Goal: Navigation & Orientation: Understand site structure

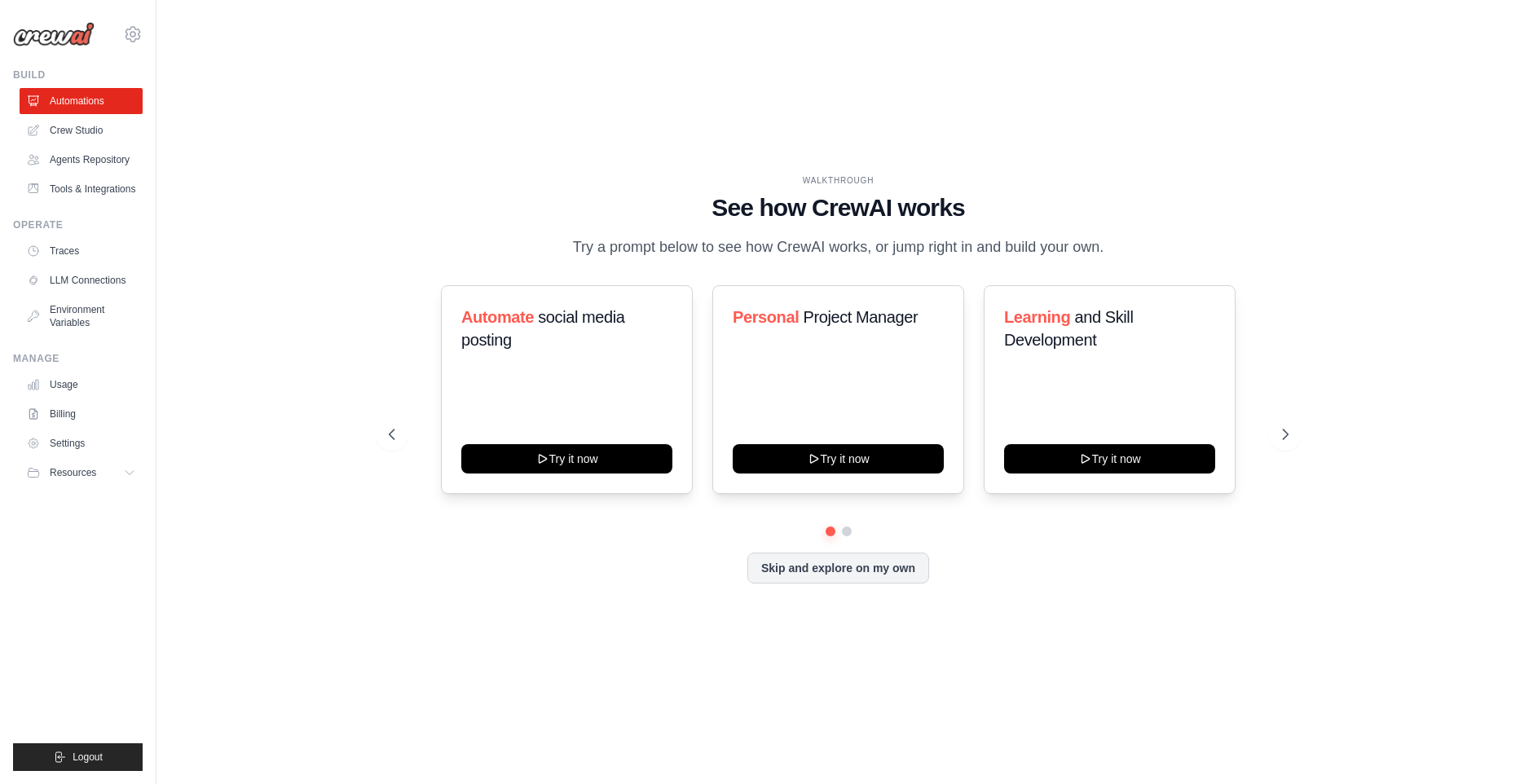
click at [70, 453] on ul "Usage Billing Settings Resources GitHub" at bounding box center [81, 429] width 123 height 115
click at [81, 427] on link "Billing" at bounding box center [82, 414] width 123 height 26
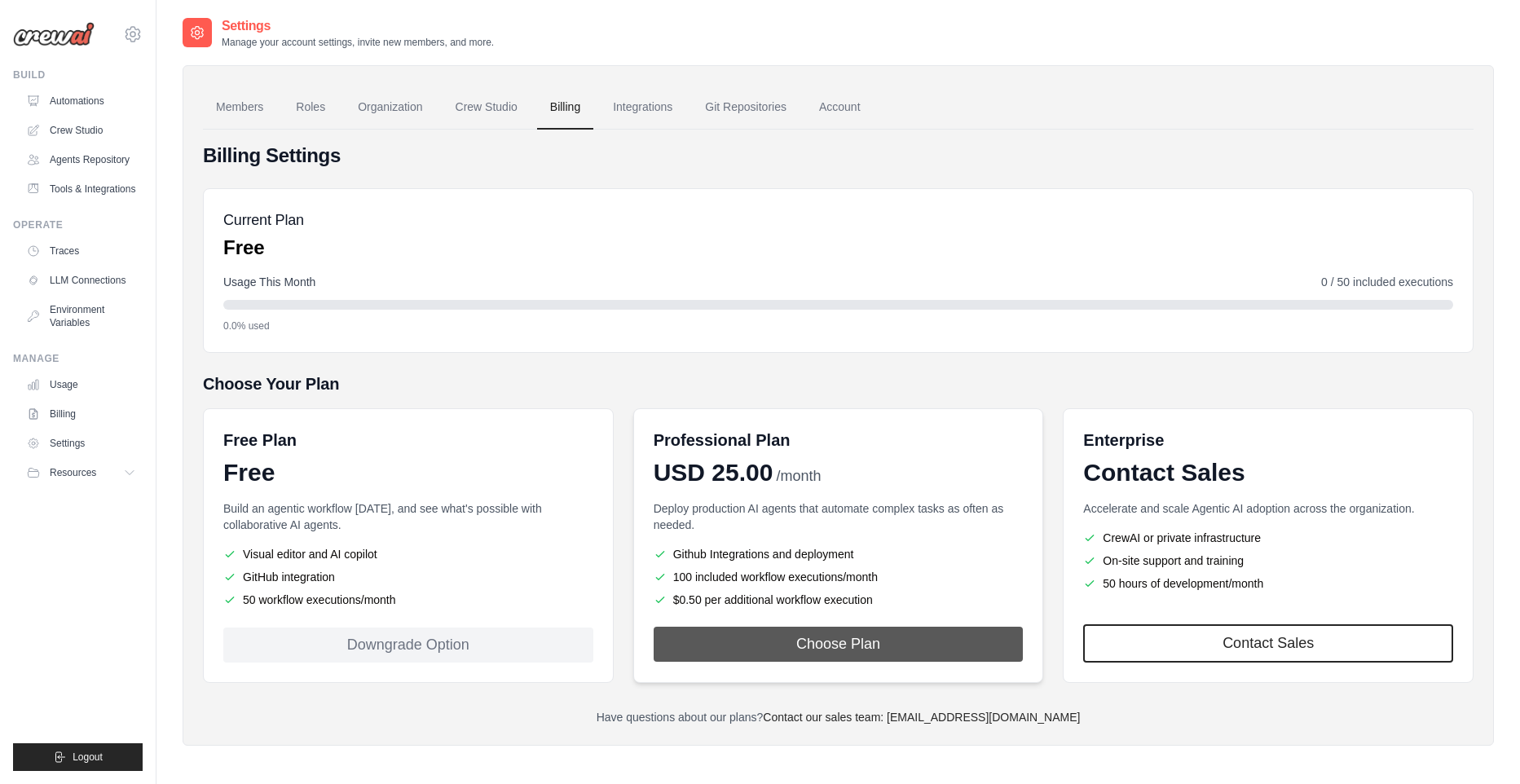
click at [719, 645] on button "Choose Plan" at bounding box center [839, 643] width 370 height 35
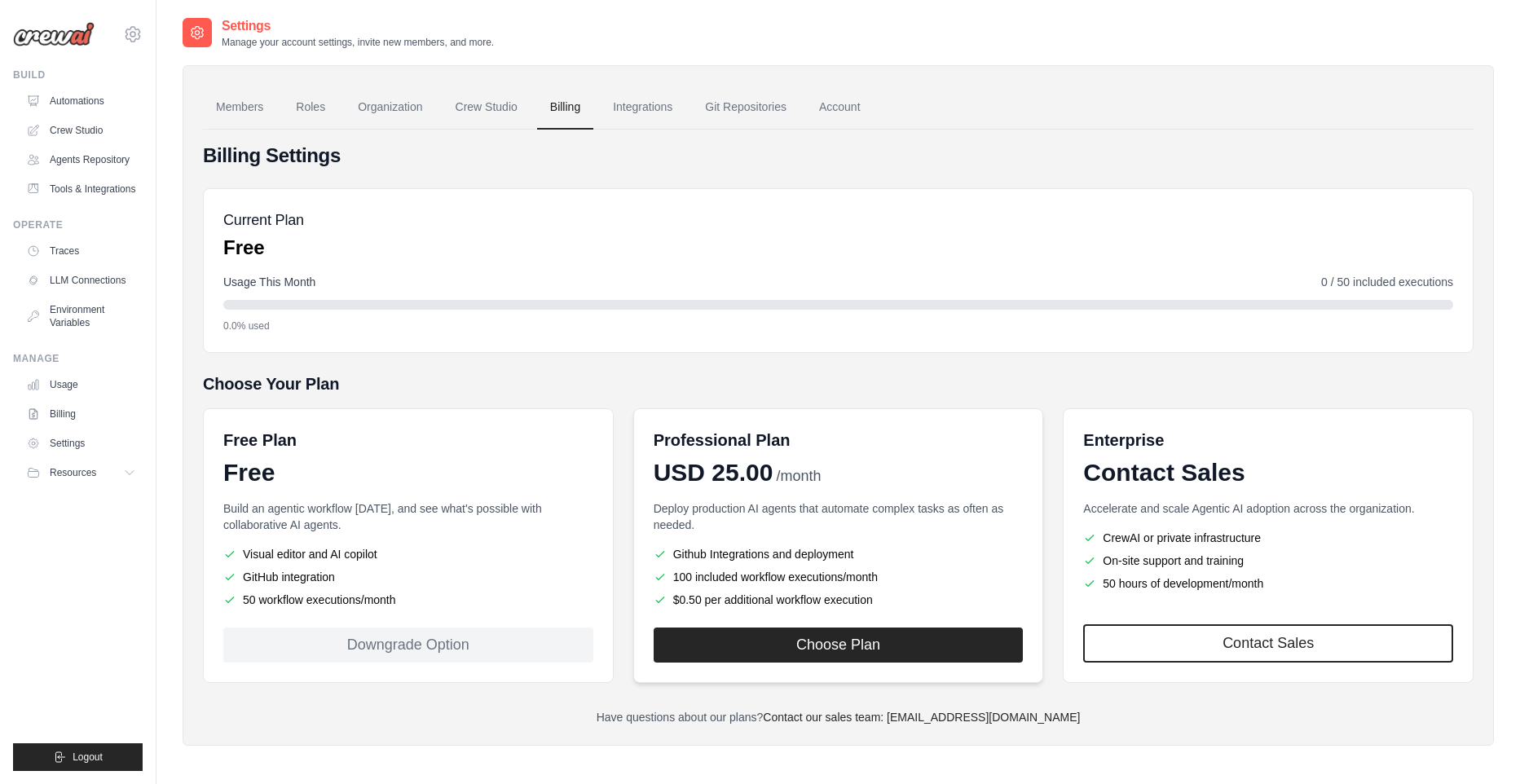
scroll to position [33, 0]
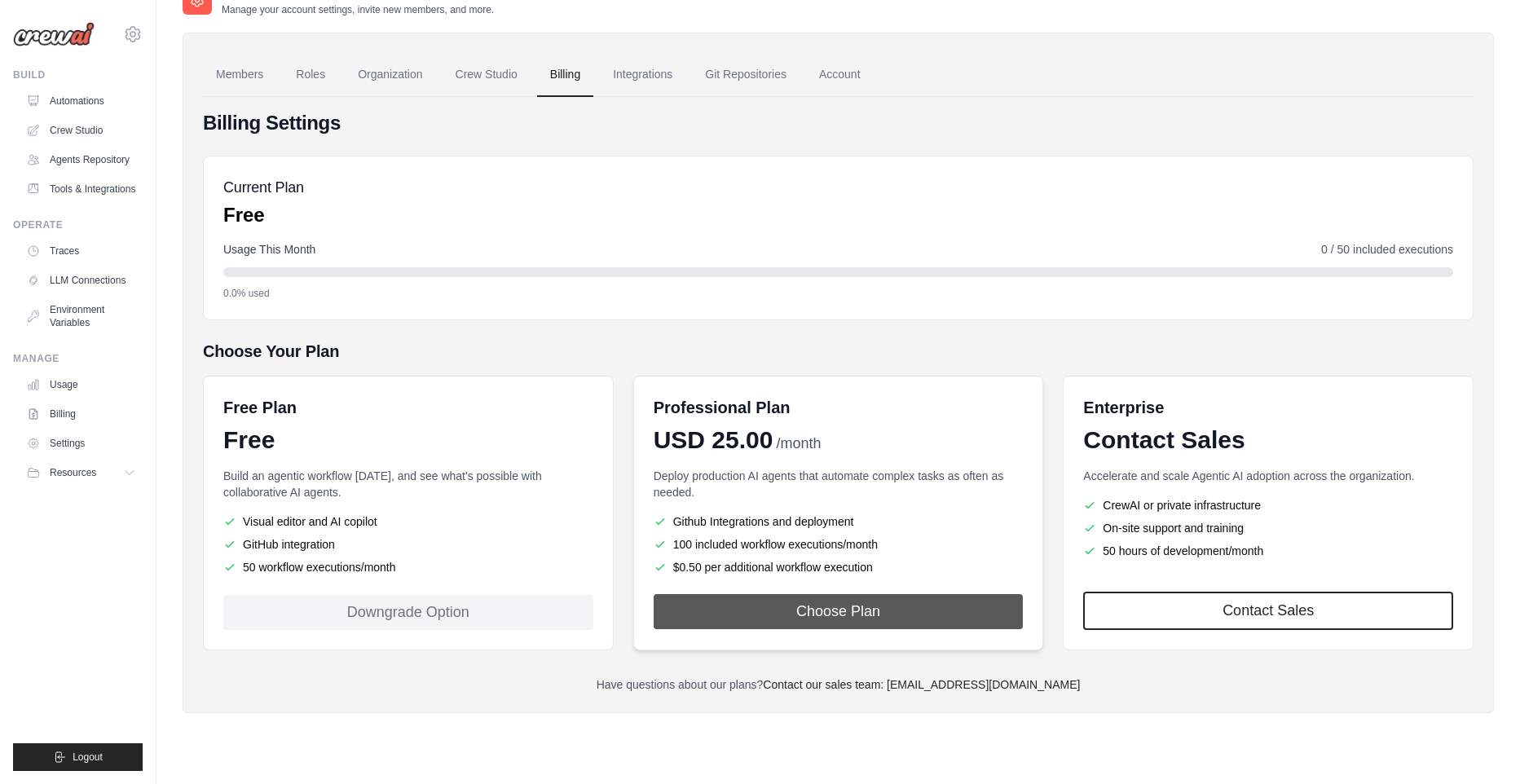
click at [766, 615] on button "Choose Plan" at bounding box center [839, 610] width 370 height 35
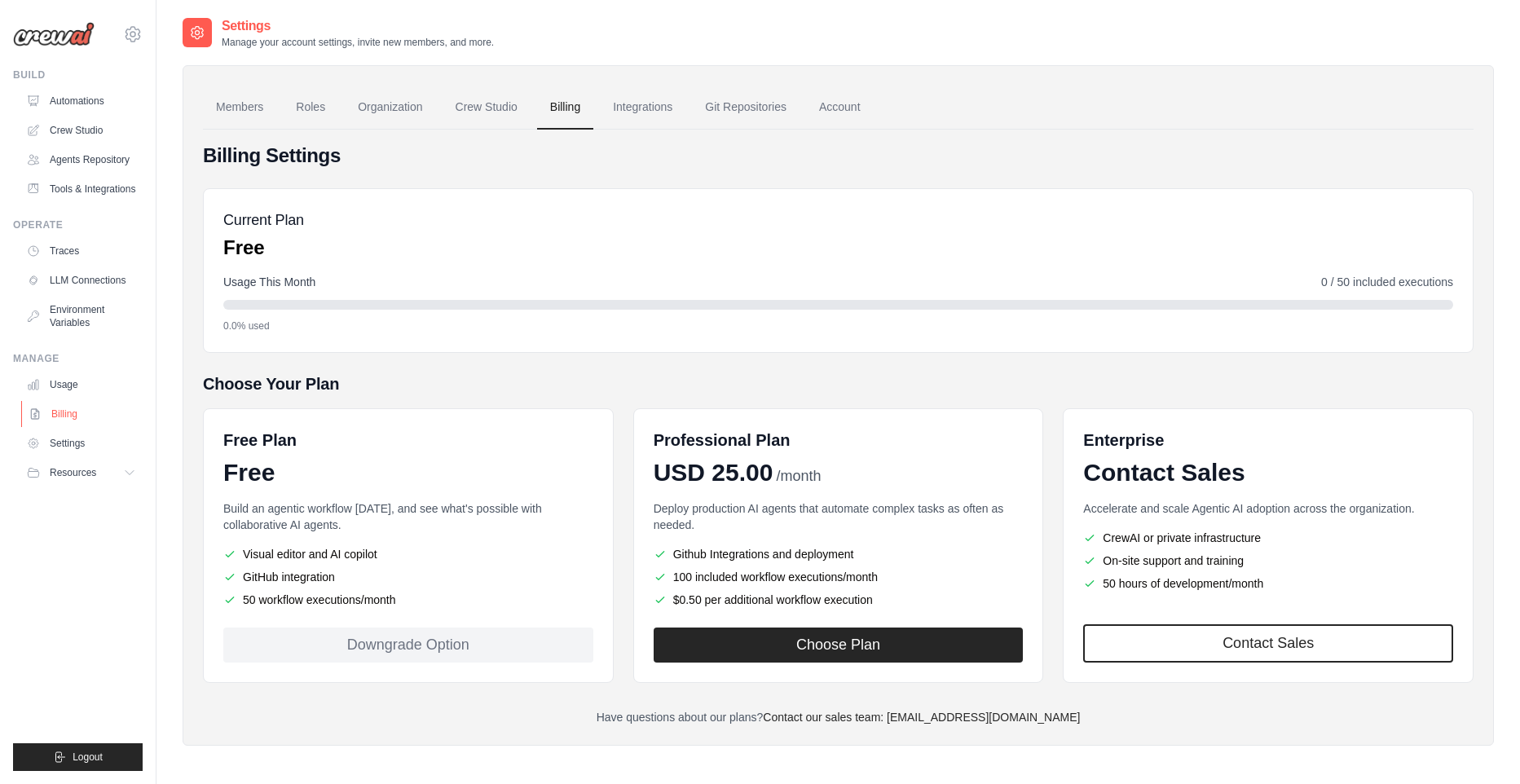
click at [68, 427] on link "Billing" at bounding box center [82, 414] width 123 height 26
click at [78, 107] on link "Automations" at bounding box center [82, 101] width 123 height 26
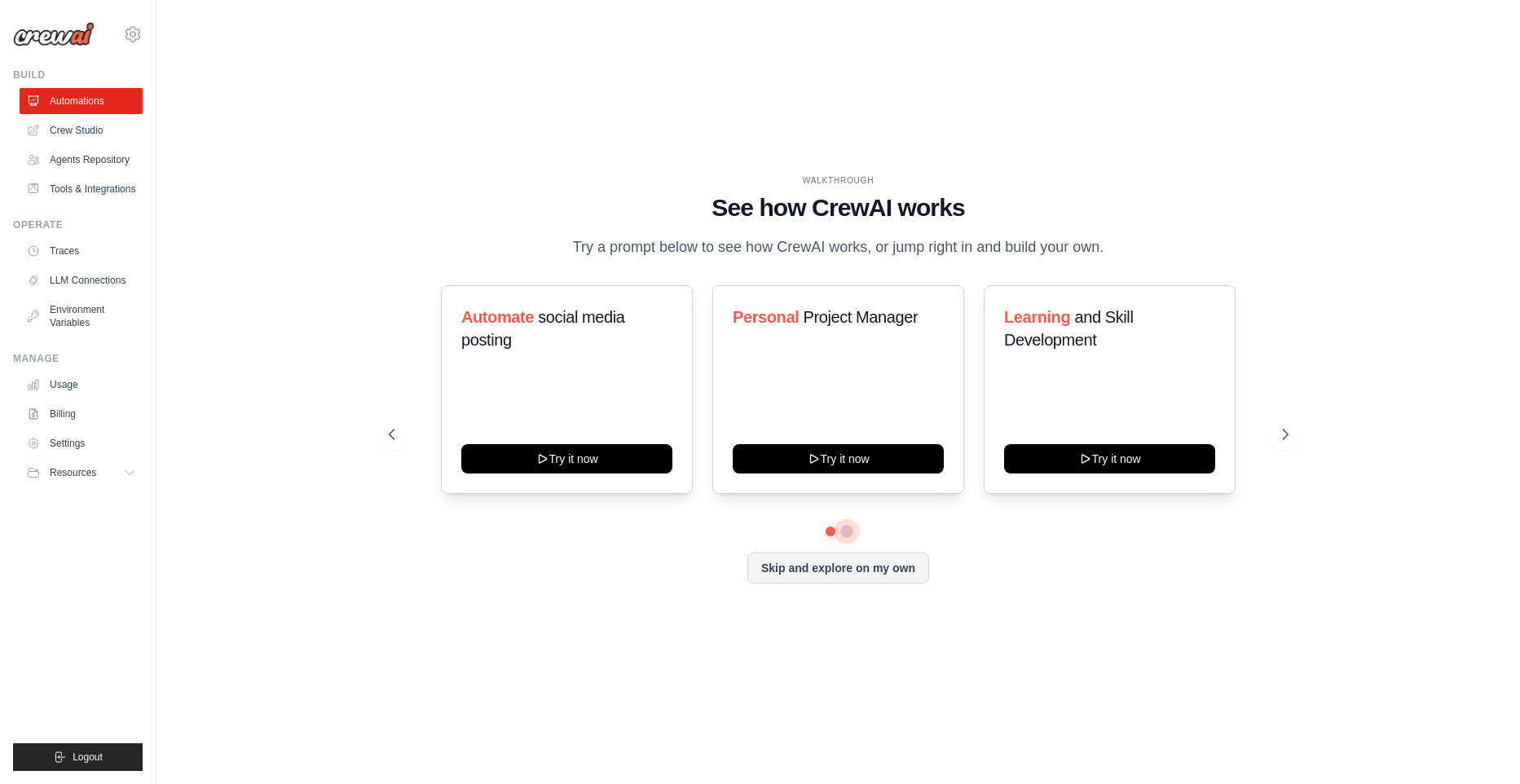
click at [847, 538] on button at bounding box center [846, 530] width 13 height 13
click at [849, 526] on div "Automate social media posting Try it now Personal Project Manager Try it now Le…" at bounding box center [839, 406] width 900 height 241
click at [70, 168] on link "Agents Repository" at bounding box center [82, 160] width 123 height 26
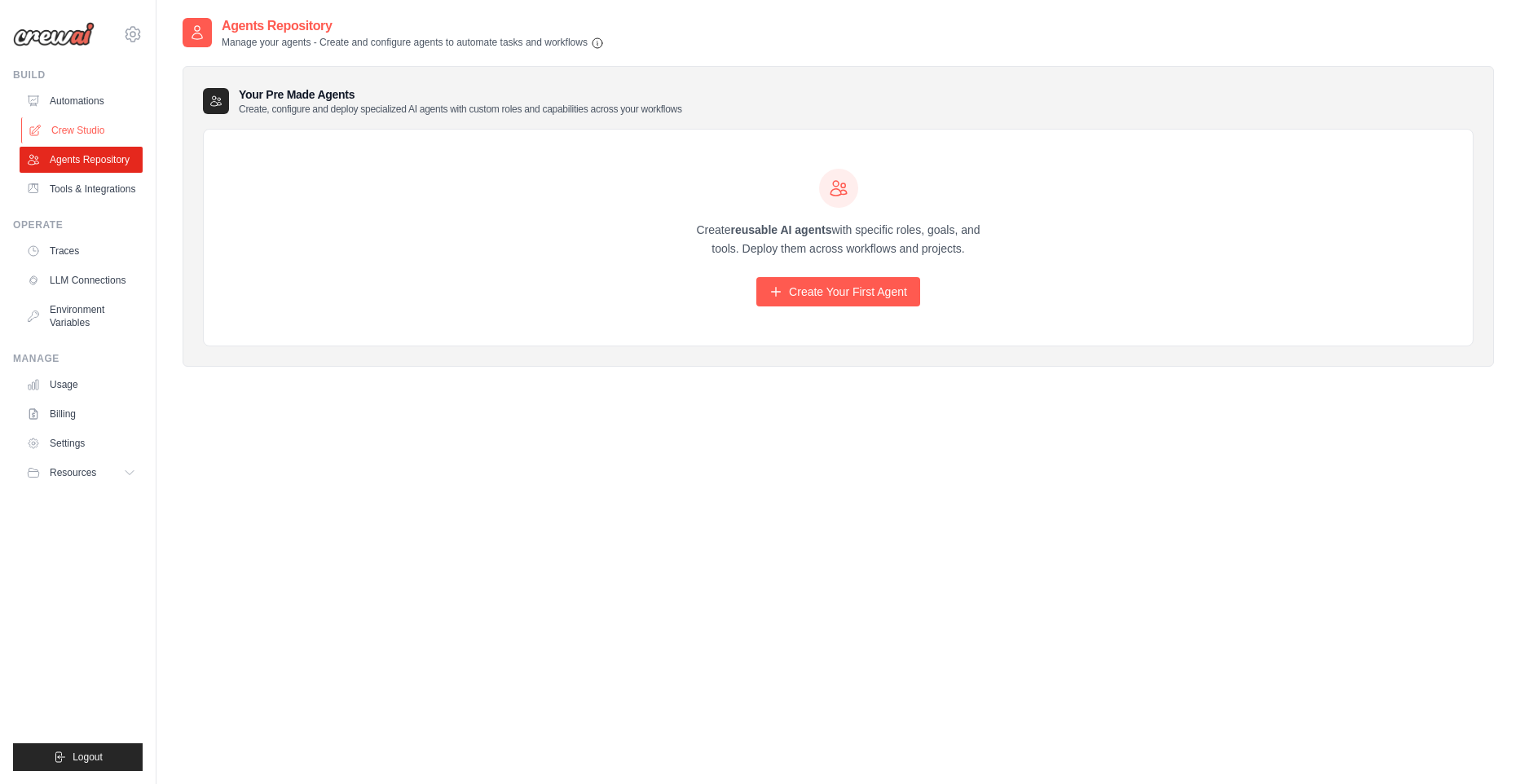
click at [76, 135] on link "Crew Studio" at bounding box center [82, 130] width 123 height 26
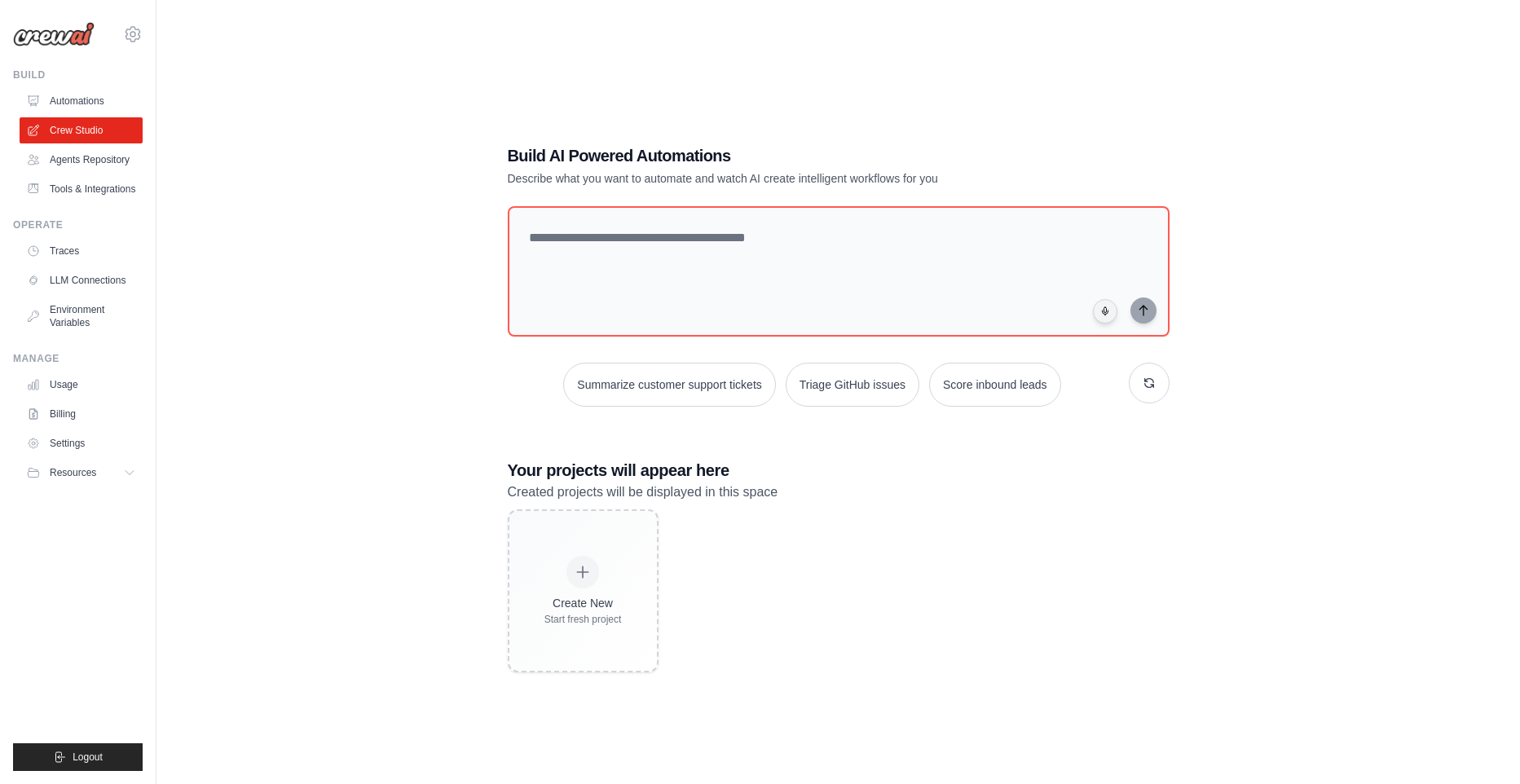
scroll to position [33, 0]
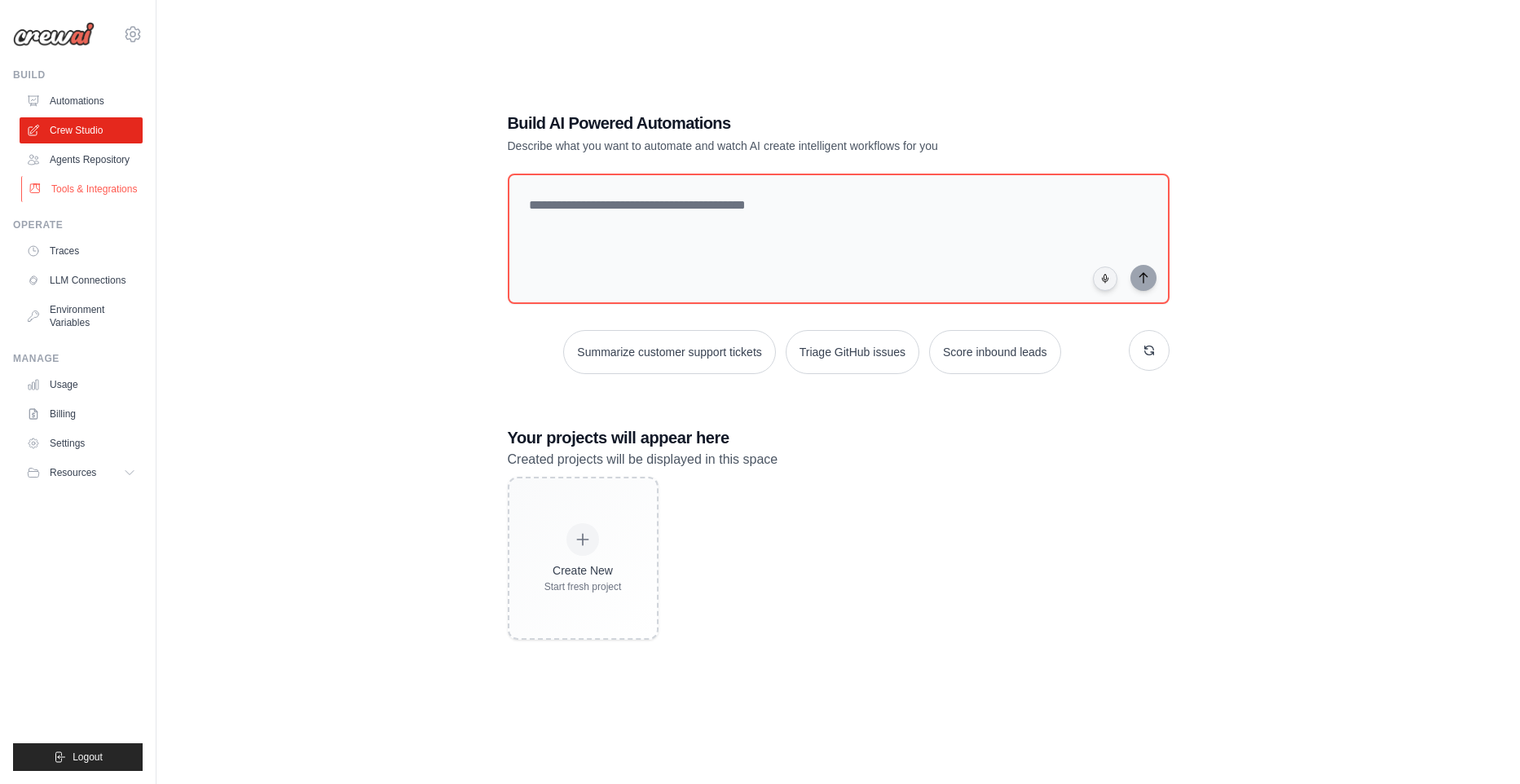
click at [96, 202] on link "Tools & Integrations" at bounding box center [82, 189] width 123 height 26
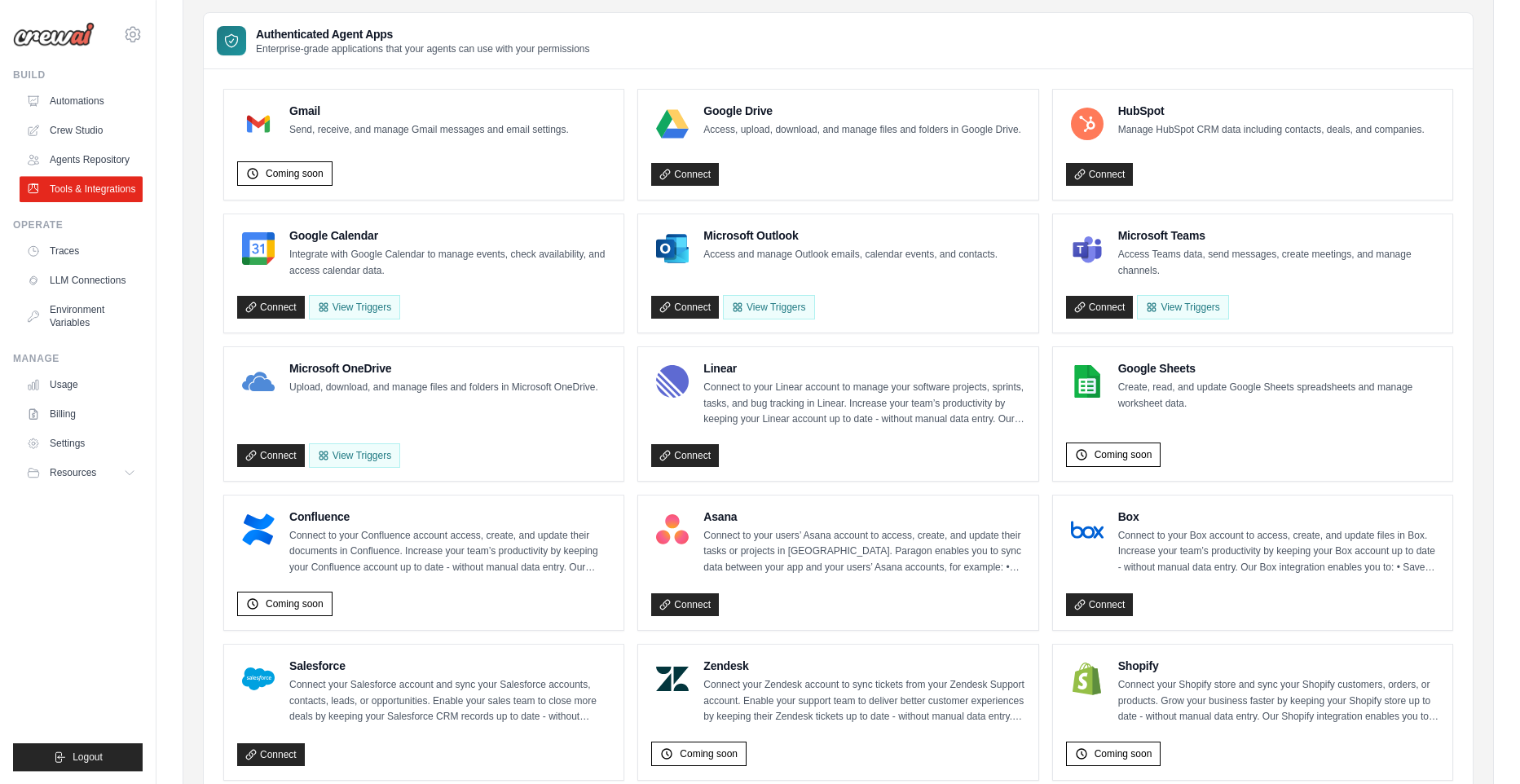
scroll to position [130, 0]
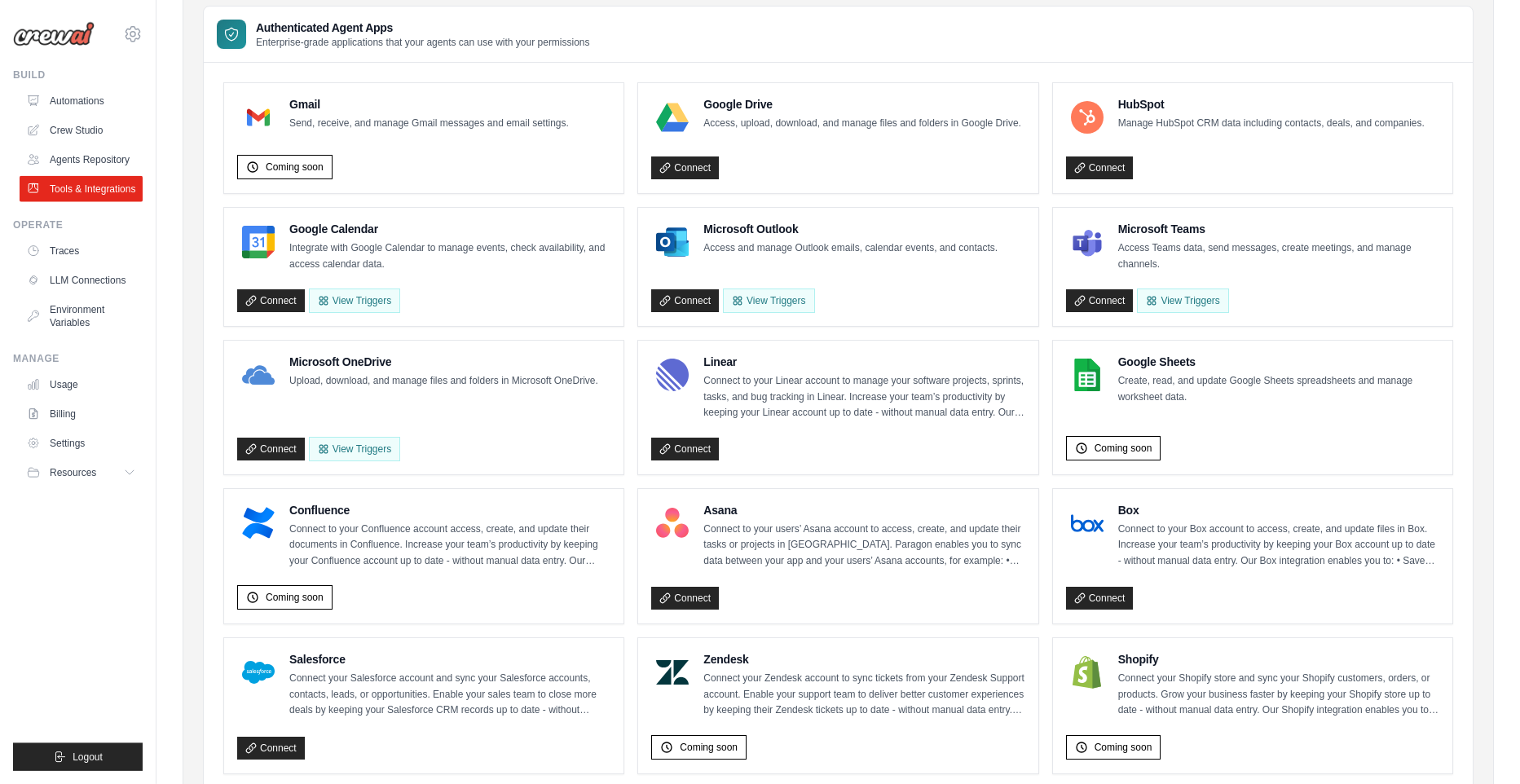
click at [70, 482] on ul "Usage Billing Settings Resources GitHub" at bounding box center [81, 429] width 123 height 115
click at [78, 456] on link "Settings" at bounding box center [82, 443] width 123 height 26
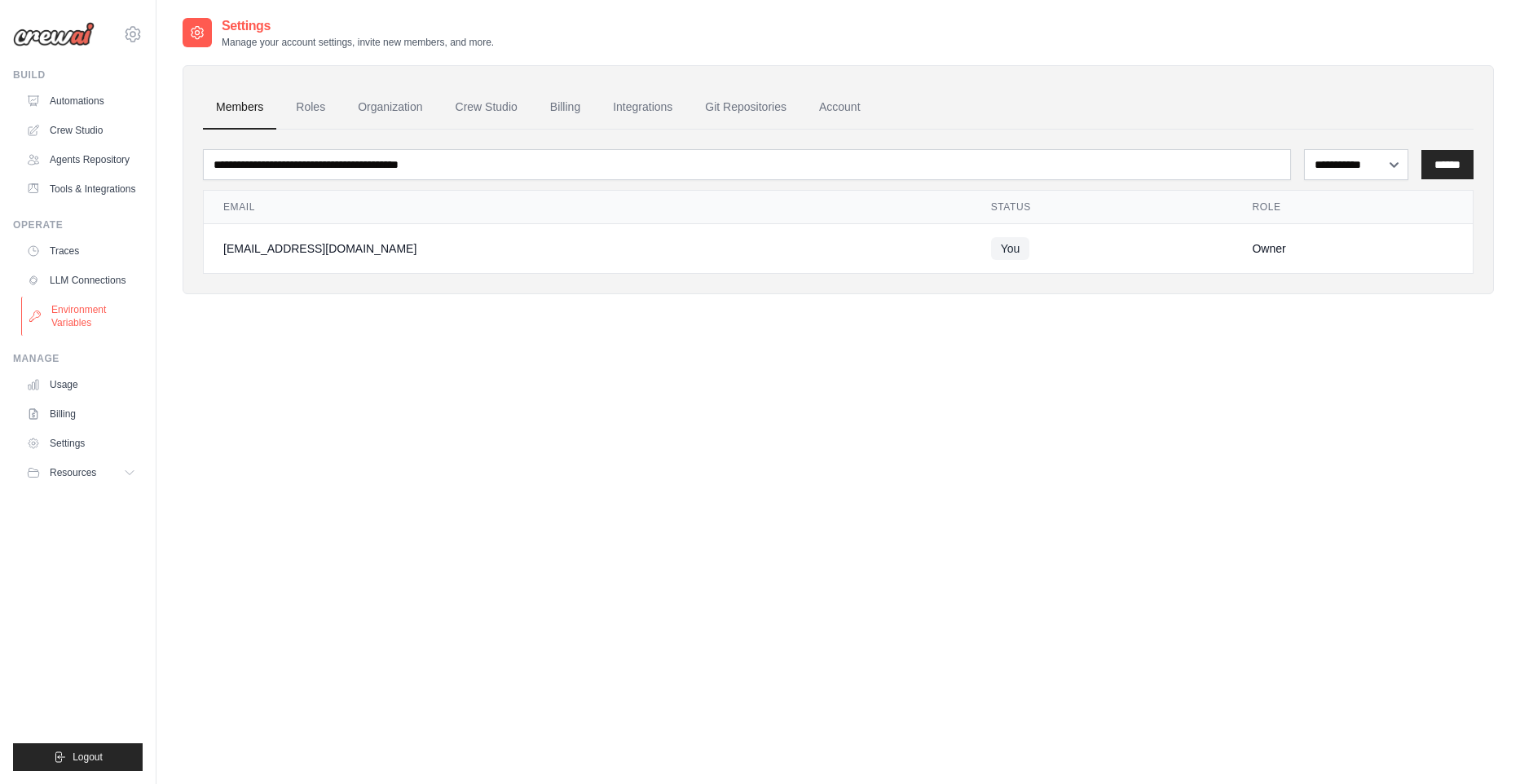
click at [71, 336] on link "Environment Variables" at bounding box center [82, 316] width 123 height 39
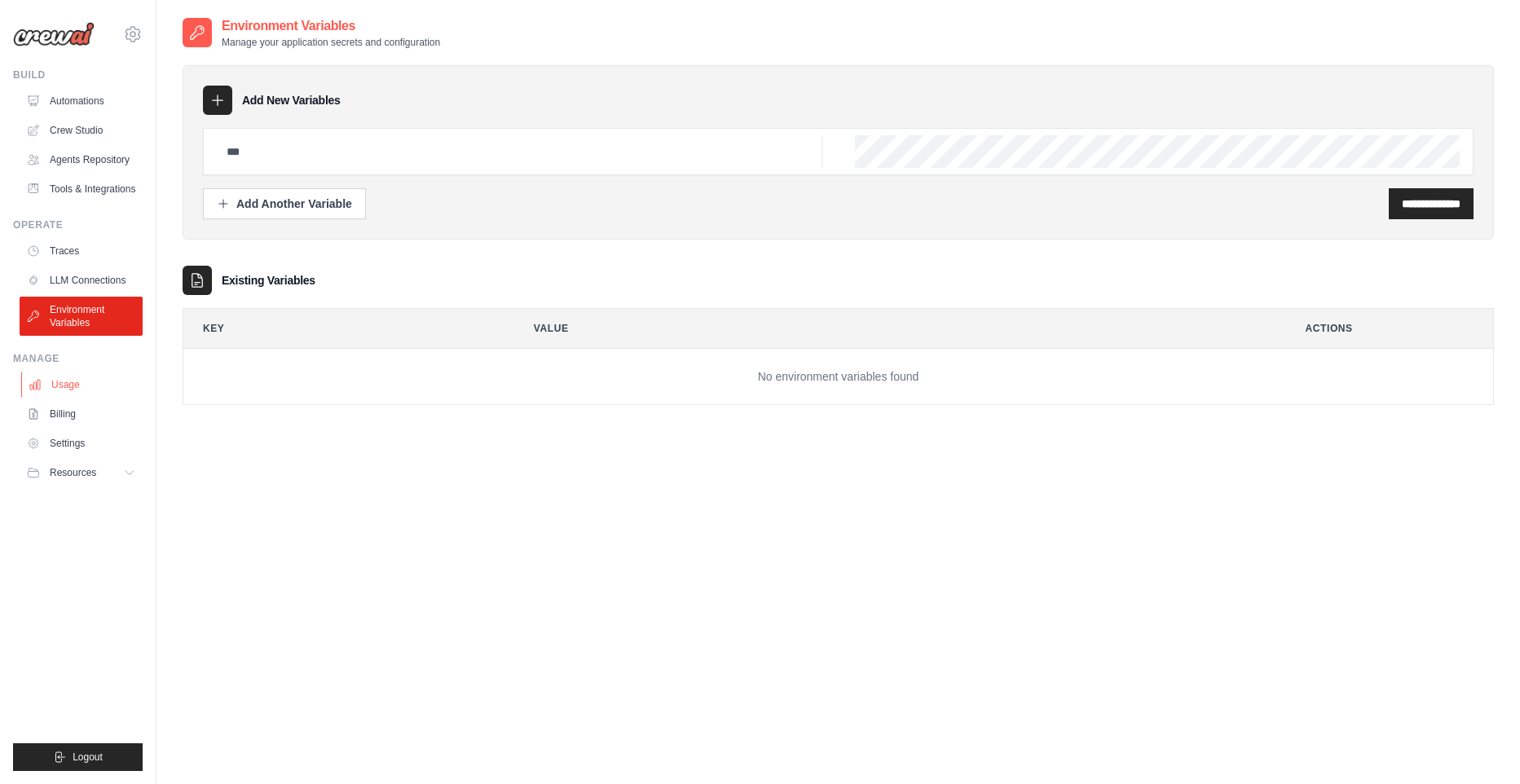
click at [72, 398] on link "Usage" at bounding box center [82, 384] width 123 height 26
